Goal: Information Seeking & Learning: Learn about a topic

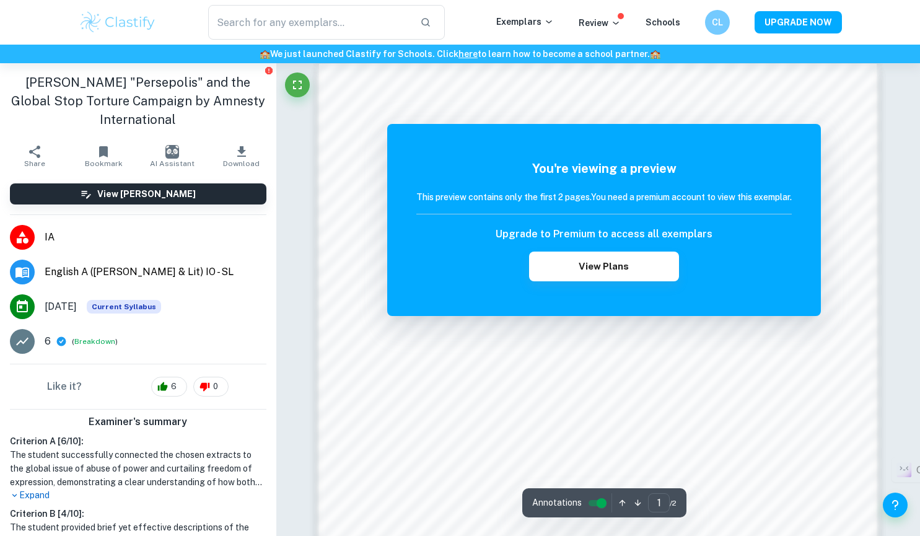
scroll to position [1206, 0]
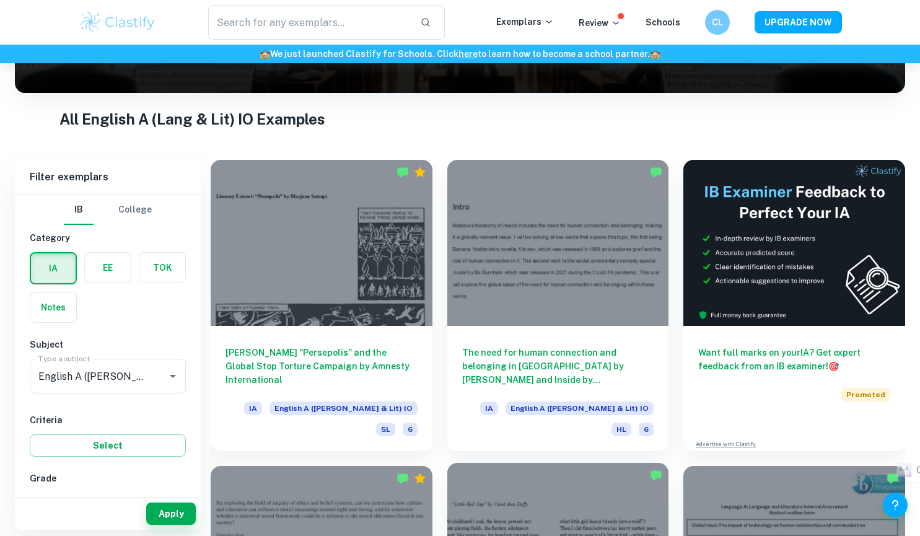
scroll to position [124, 0]
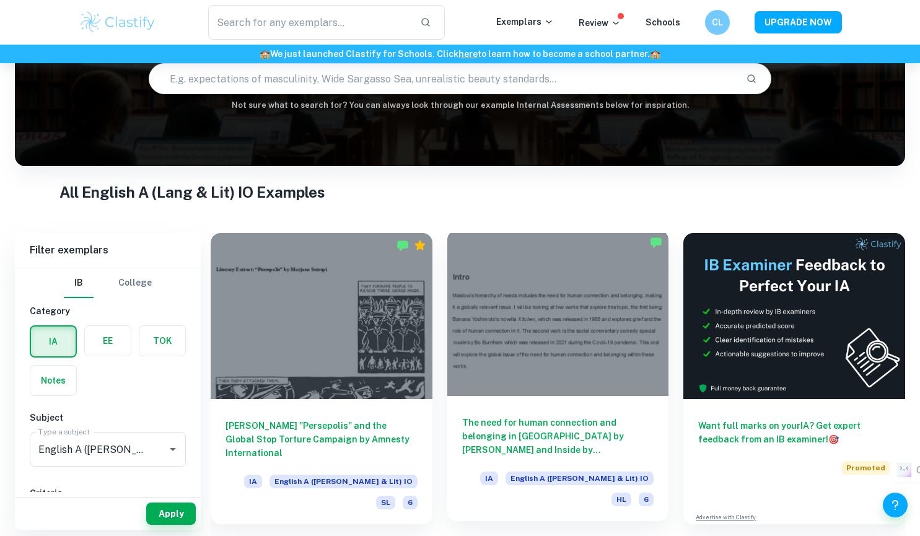
click at [624, 335] on div at bounding box center [558, 313] width 222 height 166
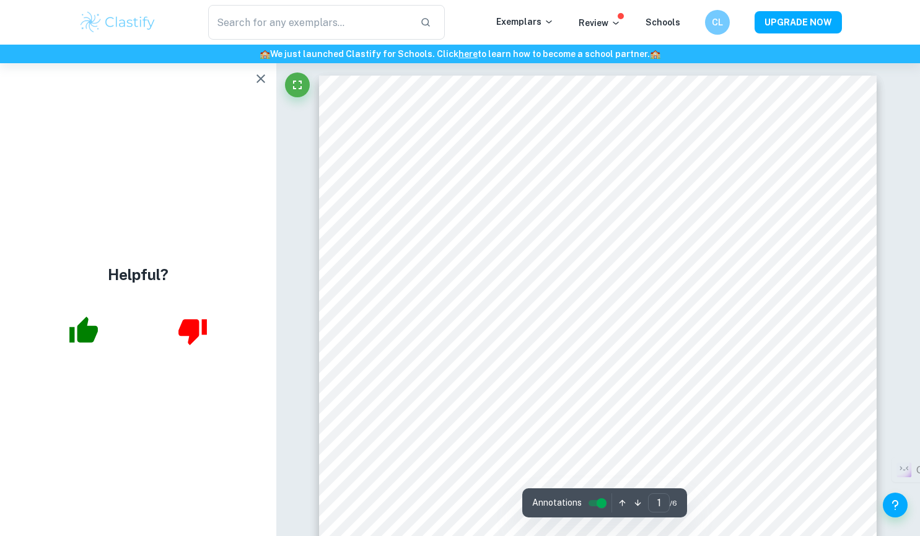
scroll to position [310, 0]
click at [262, 62] on div "🏫 We just launched Clastify for Schools. Click here to learn how to become a sc…" at bounding box center [460, 54] width 920 height 19
click at [263, 75] on icon "button" at bounding box center [260, 78] width 15 height 15
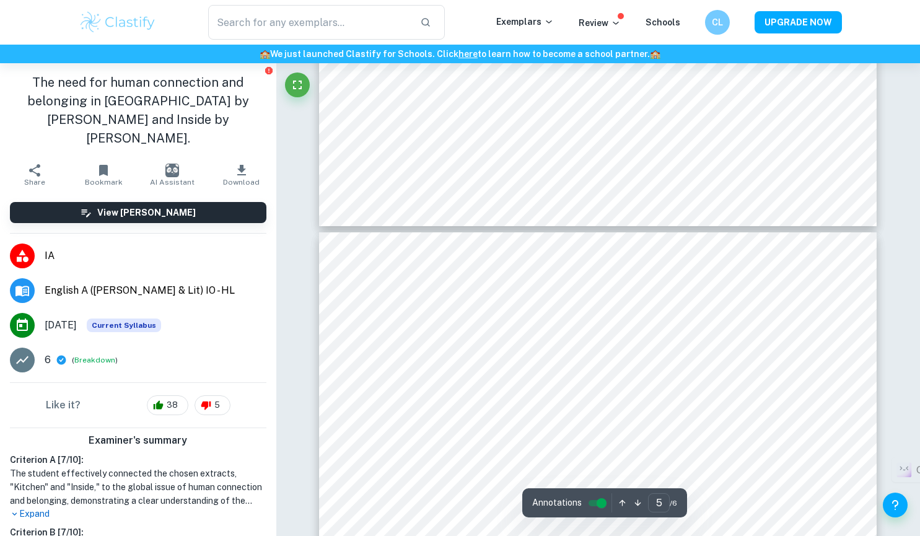
scroll to position [3221, 0]
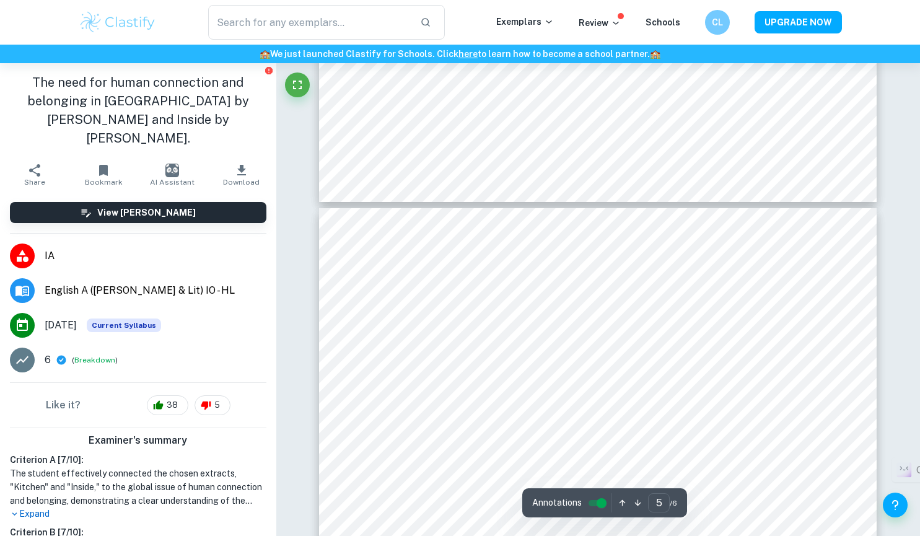
type input "4"
